Goal: Find specific page/section: Find specific page/section

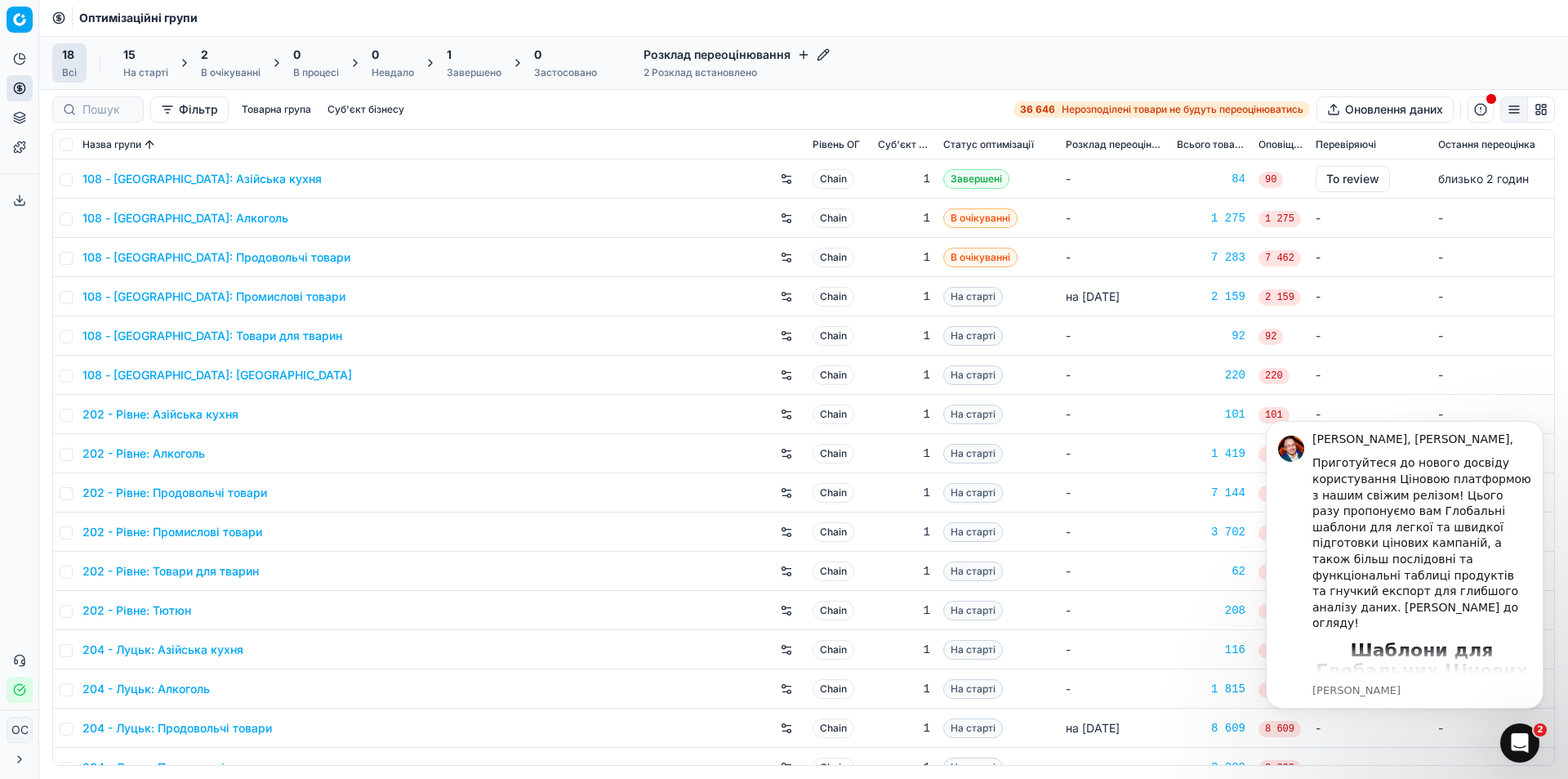
click at [142, 65] on div "15 На старті" at bounding box center [146, 62] width 45 height 32
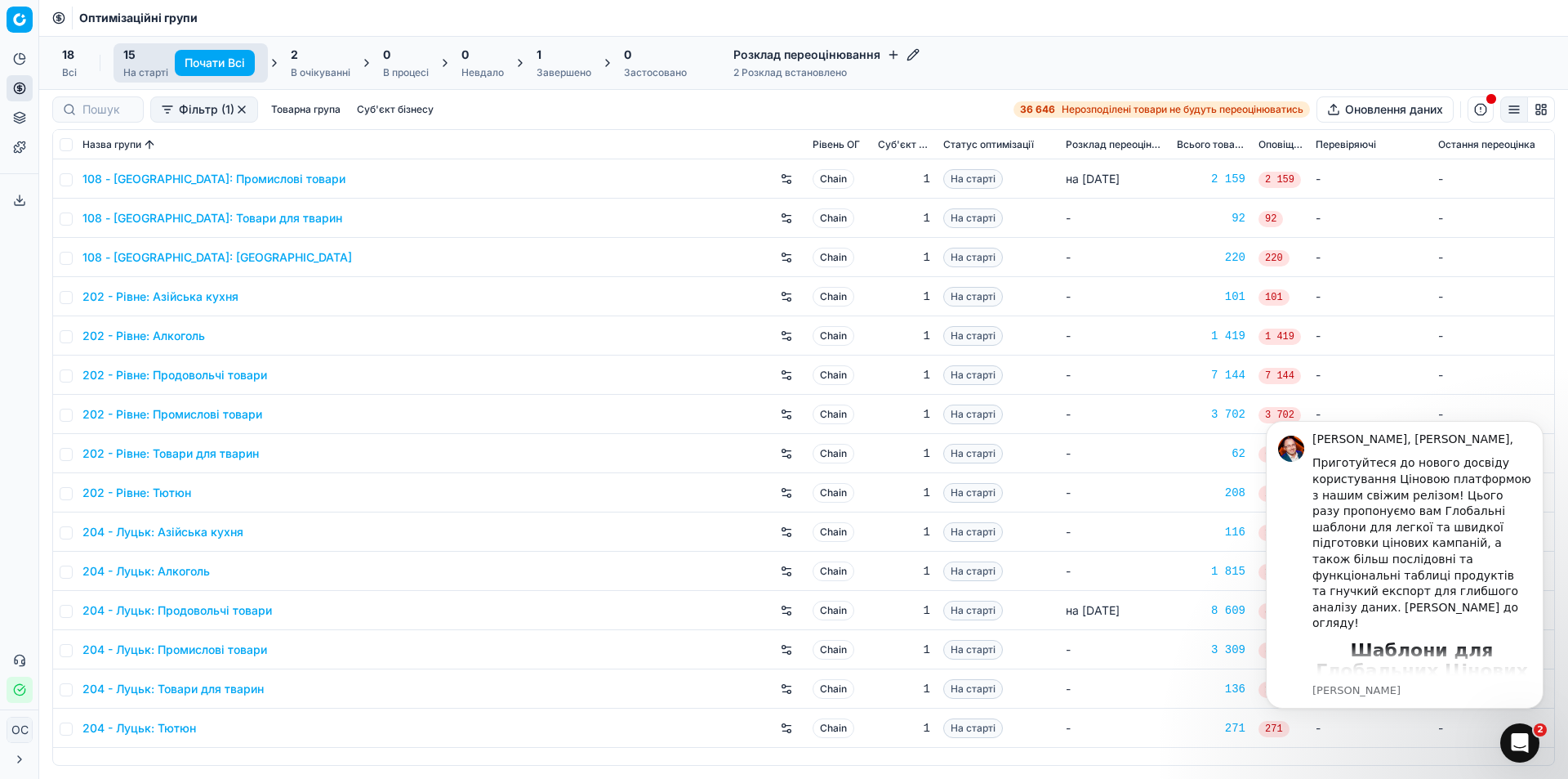
click at [308, 56] on div "2" at bounding box center [321, 55] width 60 height 17
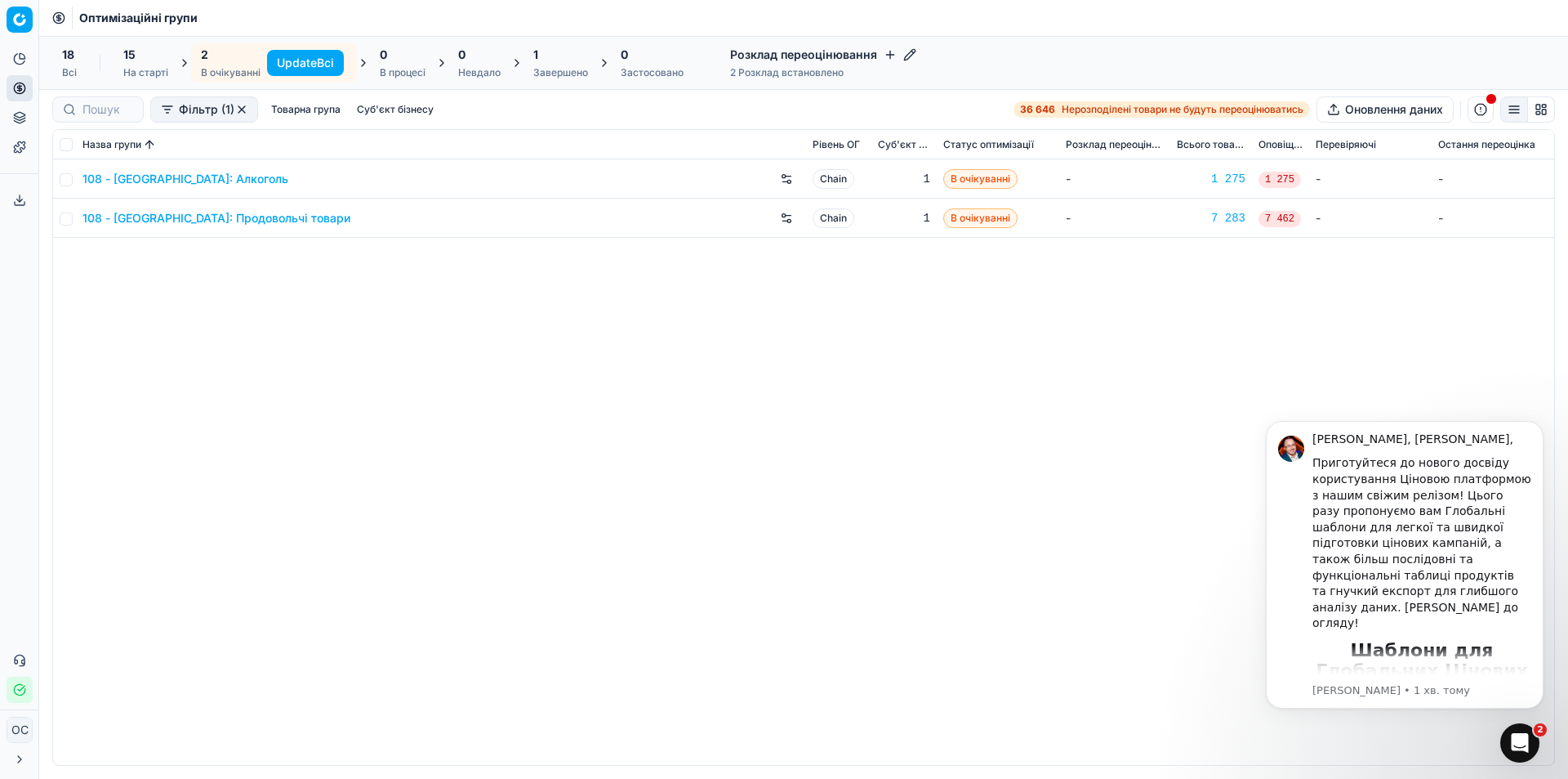
click at [1037, 675] on div "108 - [GEOGRAPHIC_DATA]: Алкоголь Chain 1 В очікуванні - 1 275 1 275 - - 108 - …" at bounding box center [803, 462] width 1501 height 606
drag, startPoint x: 1538, startPoint y: 427, endPoint x: 2752, endPoint y: 815, distance: 1274.5
click at [1538, 427] on icon "Dismiss notification" at bounding box center [1539, 425] width 9 height 9
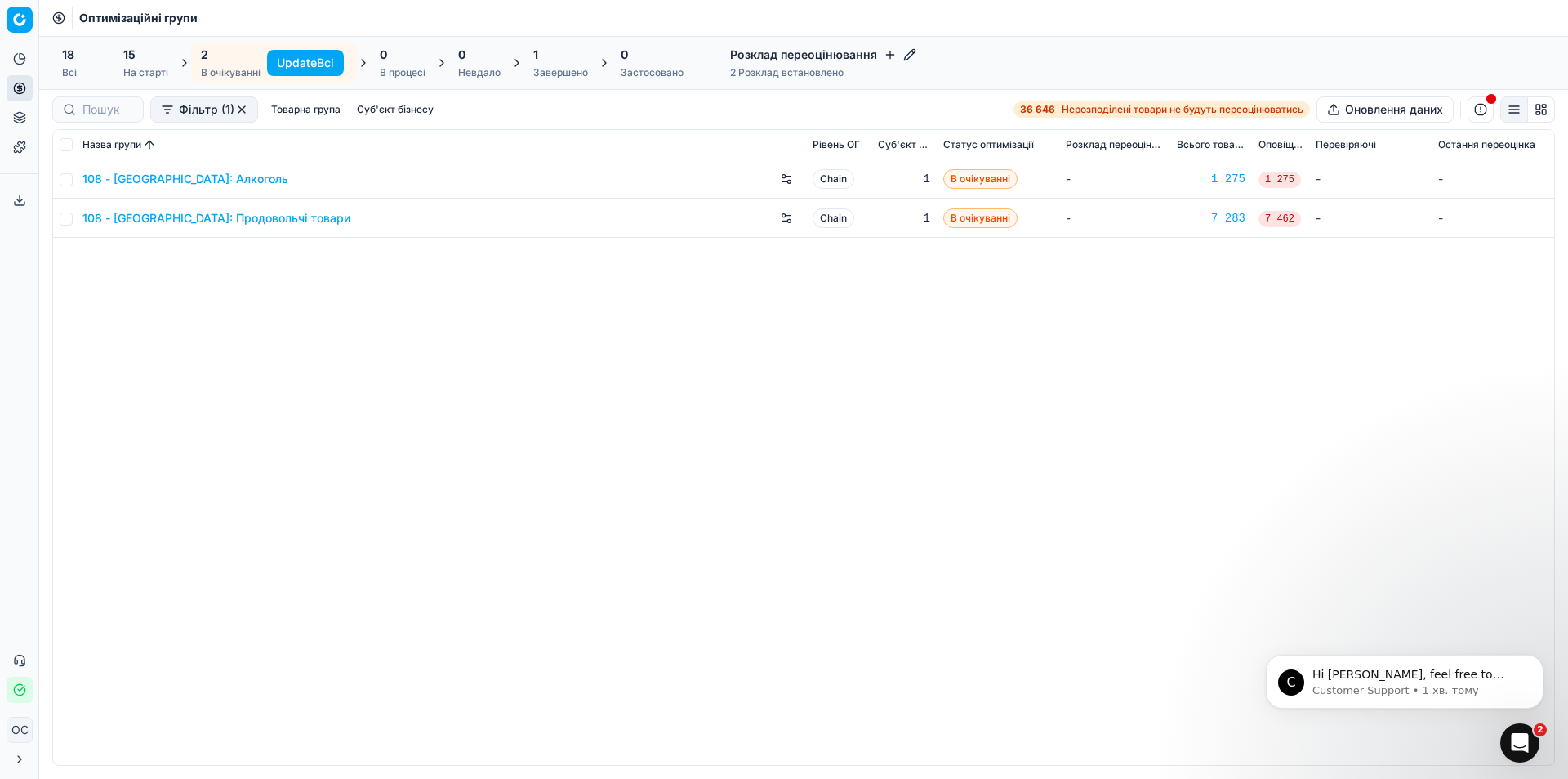
click at [1095, 377] on div "108 - [GEOGRAPHIC_DATA]: Алкоголь Chain 1 В очікуванні - 1 275 1 275 - - 108 - …" at bounding box center [803, 462] width 1501 height 606
click at [12, 60] on button "Аналітика" at bounding box center [20, 59] width 27 height 27
click at [104, 145] on link "Цінові кампанії" at bounding box center [157, 145] width 191 height 23
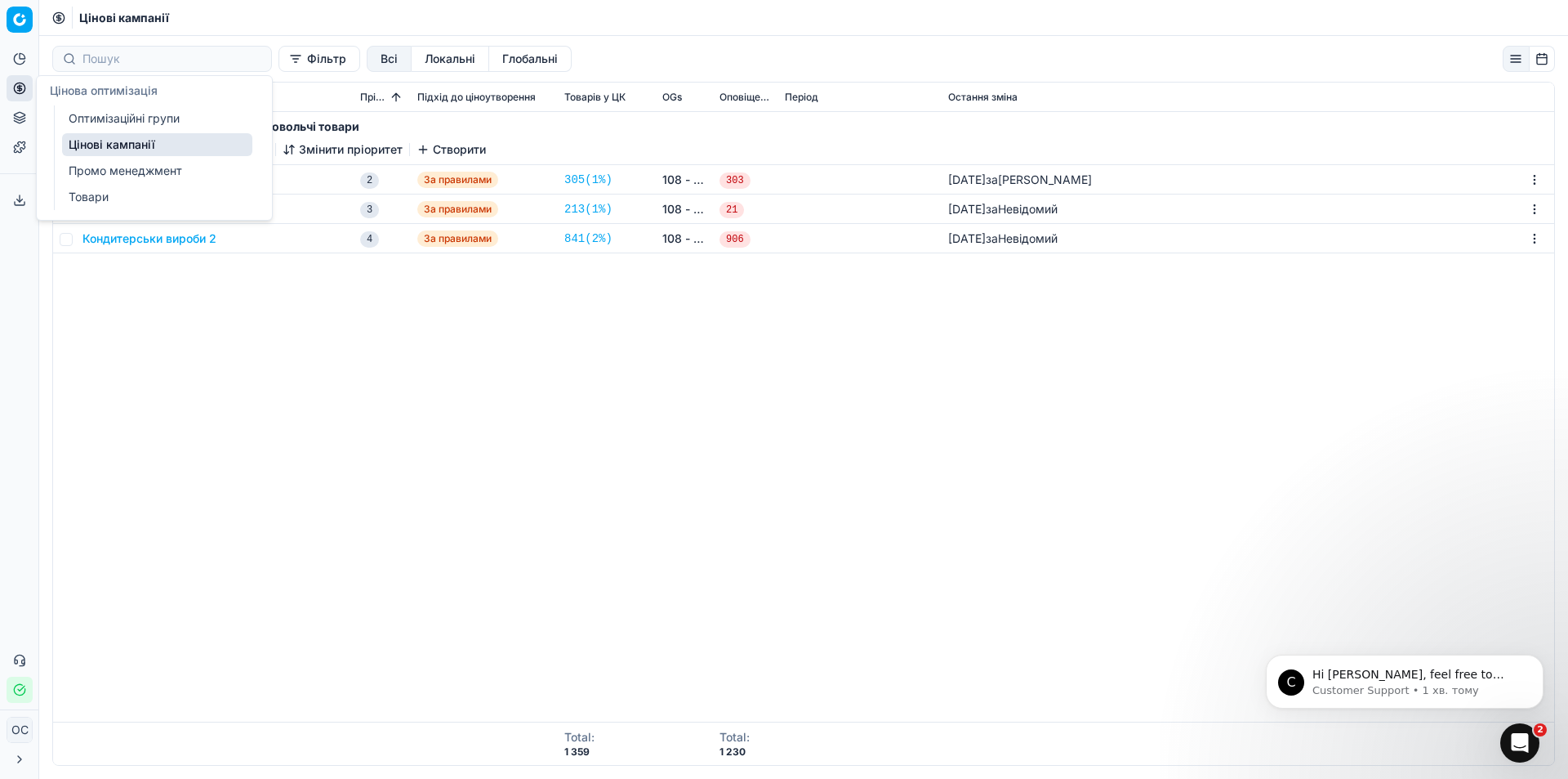
click at [102, 114] on link "Оптимізаційні групи" at bounding box center [157, 119] width 191 height 23
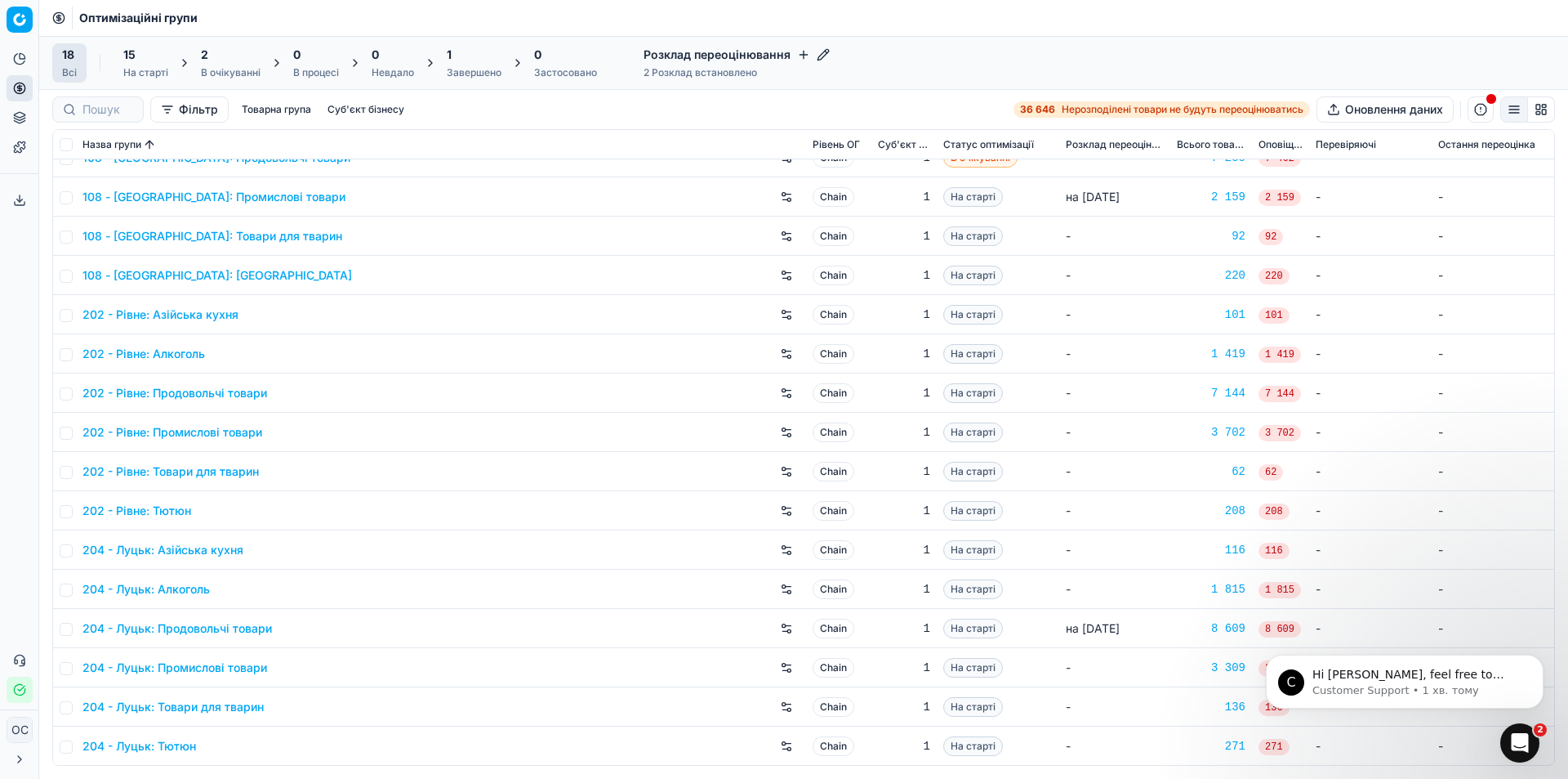
scroll to position [100, 0]
click at [171, 740] on link "204 - Луцьк: Тютюн" at bounding box center [139, 745] width 113 height 17
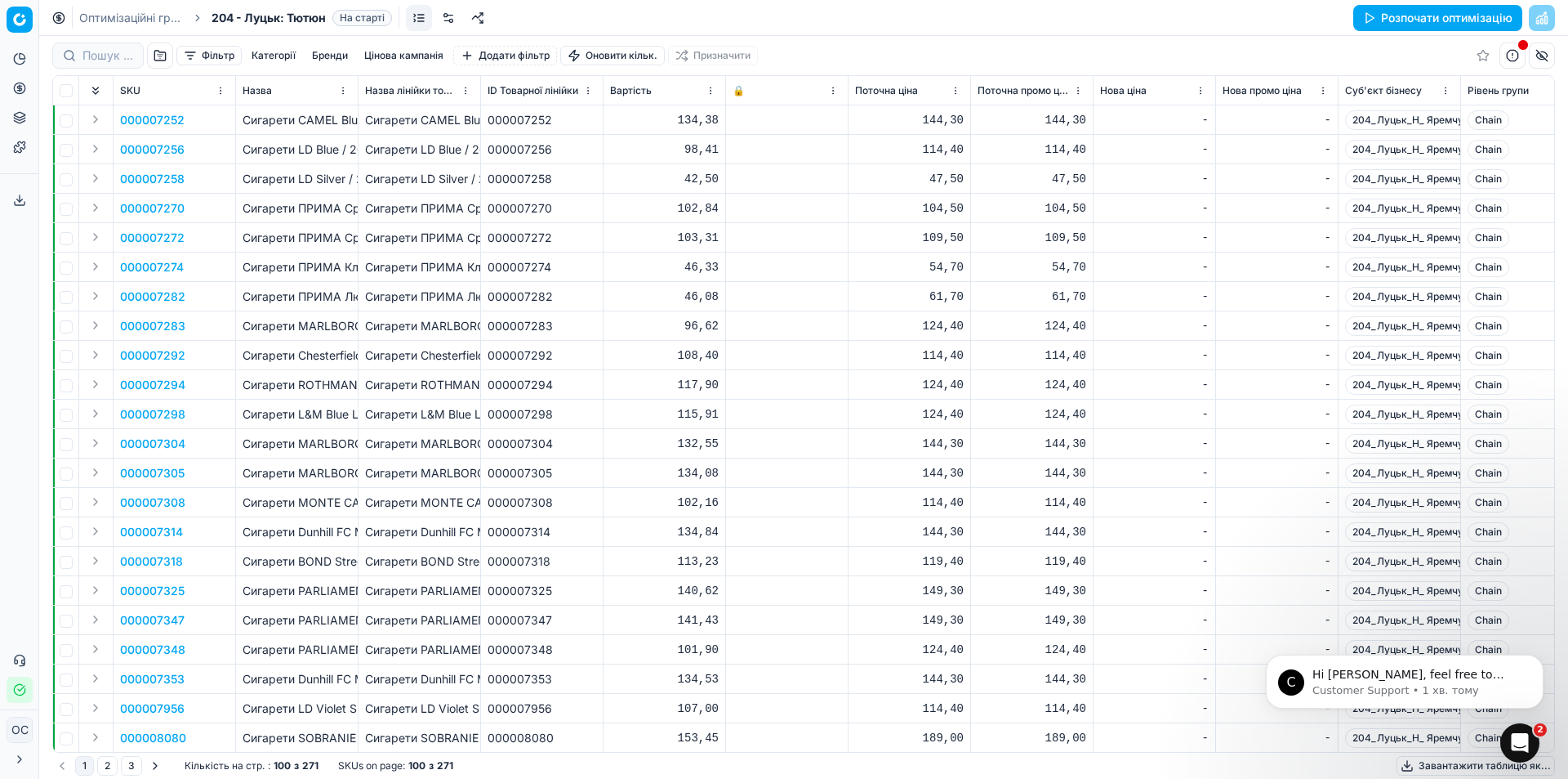
click at [218, 43] on div "Фільтр Категорії [PERSON_NAME] кампанія Додати фільтр Оновити кільк. Призначити" at bounding box center [803, 55] width 1503 height 39
click at [208, 53] on button "Фільтр" at bounding box center [209, 56] width 65 height 20
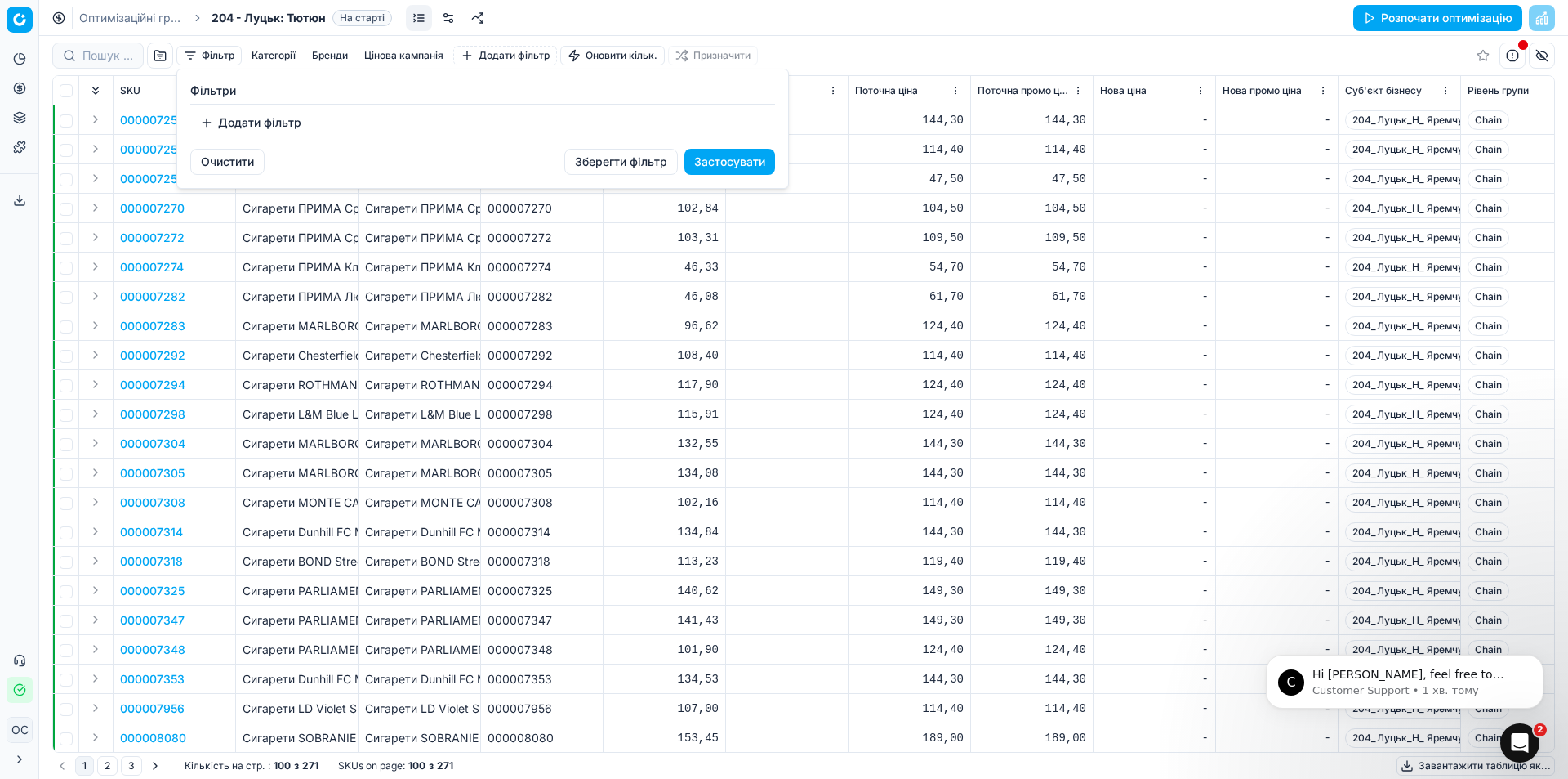
click at [272, 120] on button "Додати фільтр" at bounding box center [251, 123] width 121 height 27
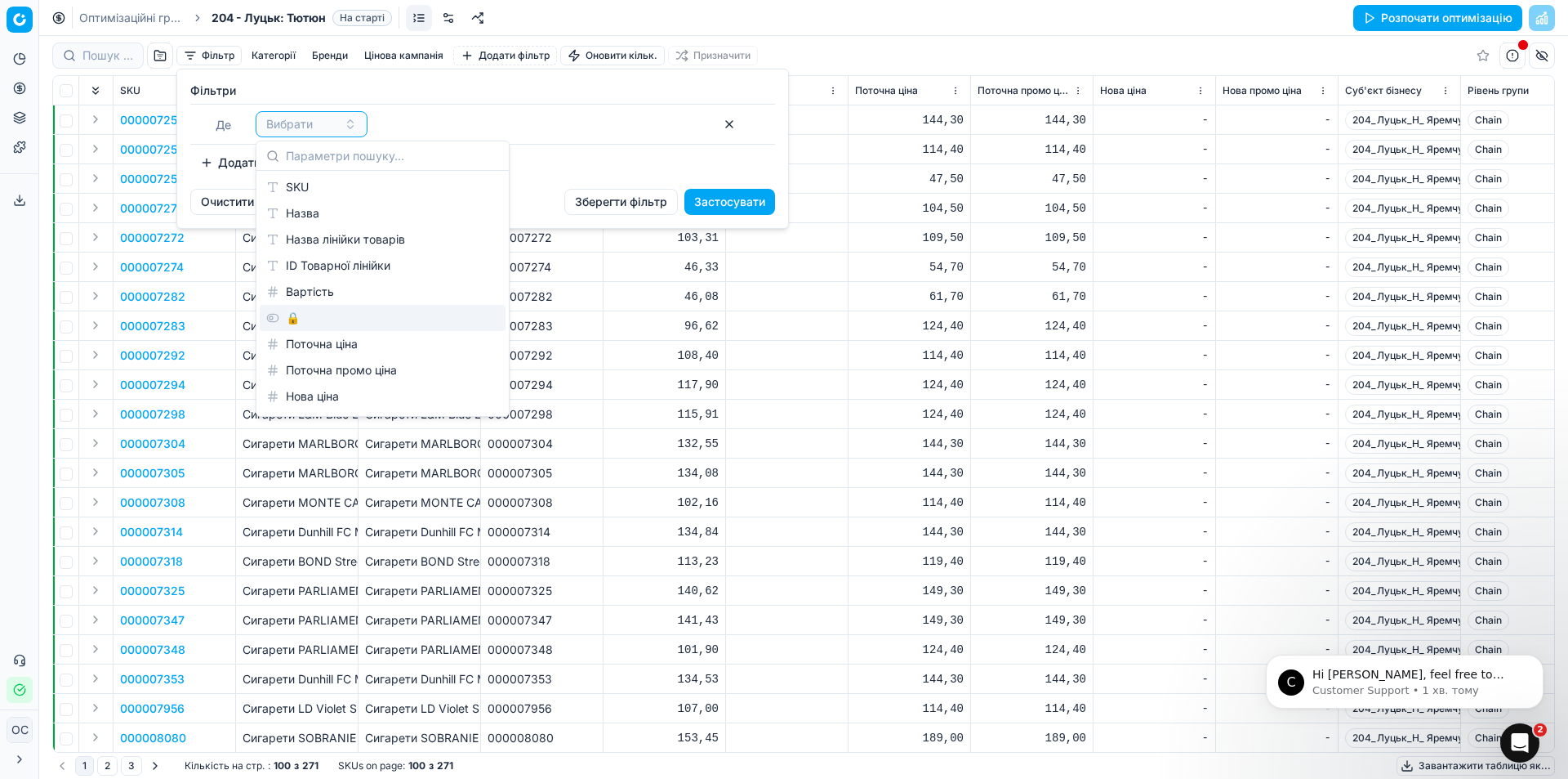
click at [390, 318] on div "🔒" at bounding box center [383, 318] width 246 height 27
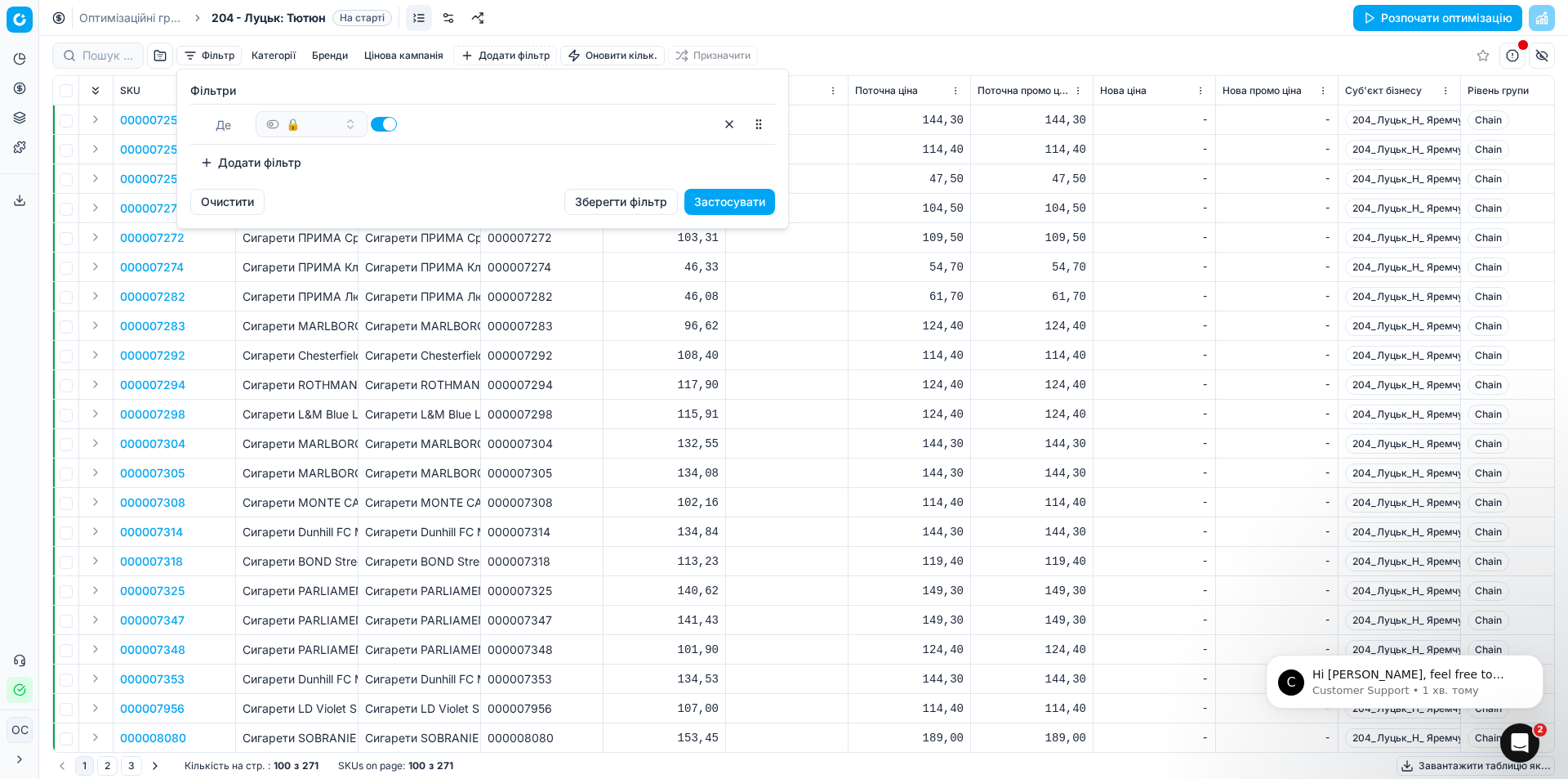
click at [731, 210] on button "Застосувати" at bounding box center [729, 202] width 90 height 27
